Goal: Check status

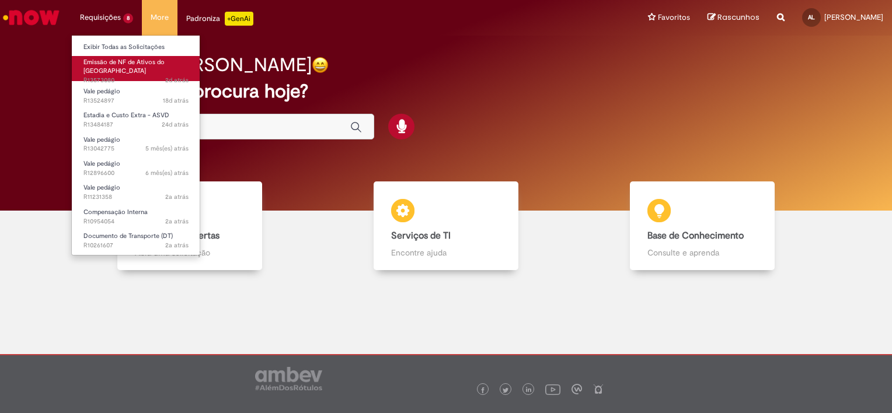
click at [114, 65] on span "Emissão de NF de Ativos do [GEOGRAPHIC_DATA]" at bounding box center [123, 67] width 81 height 18
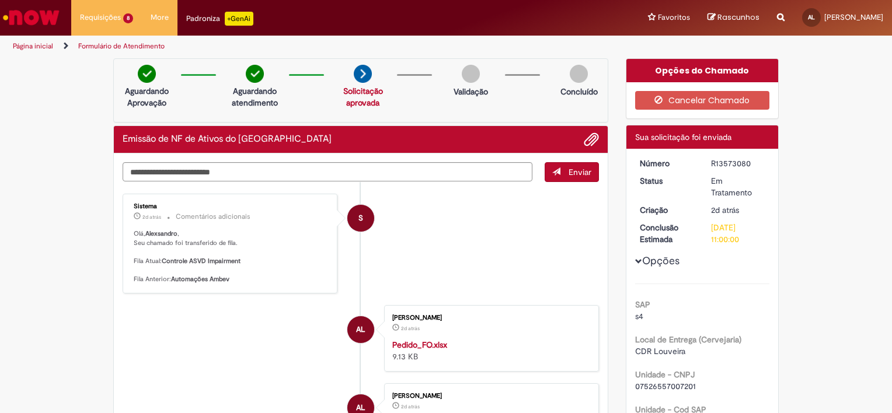
click at [29, 19] on img "Ir para a Homepage" at bounding box center [31, 17] width 60 height 23
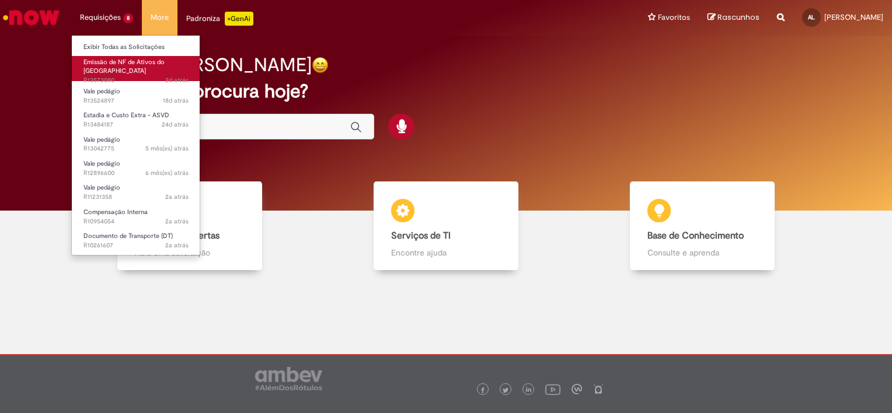
click at [113, 76] on span "2d atrás 2 dias atrás R13573080" at bounding box center [135, 80] width 105 height 9
